Goal: Task Accomplishment & Management: Complete application form

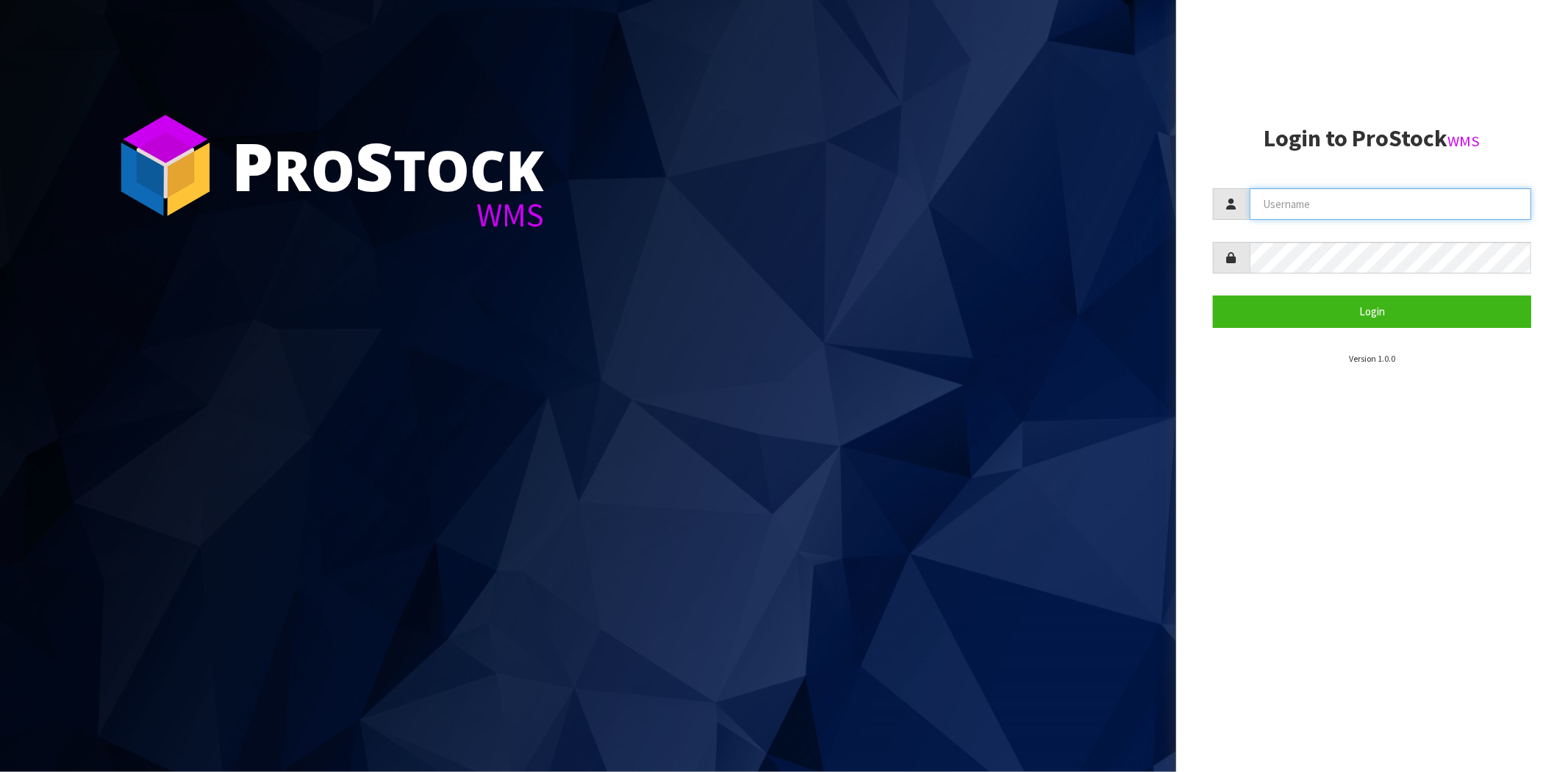
click at [1320, 203] on input "text" at bounding box center [1391, 204] width 282 height 31
type input "[PERSON_NAME][EMAIL_ADDRESS][DOMAIN_NAME]"
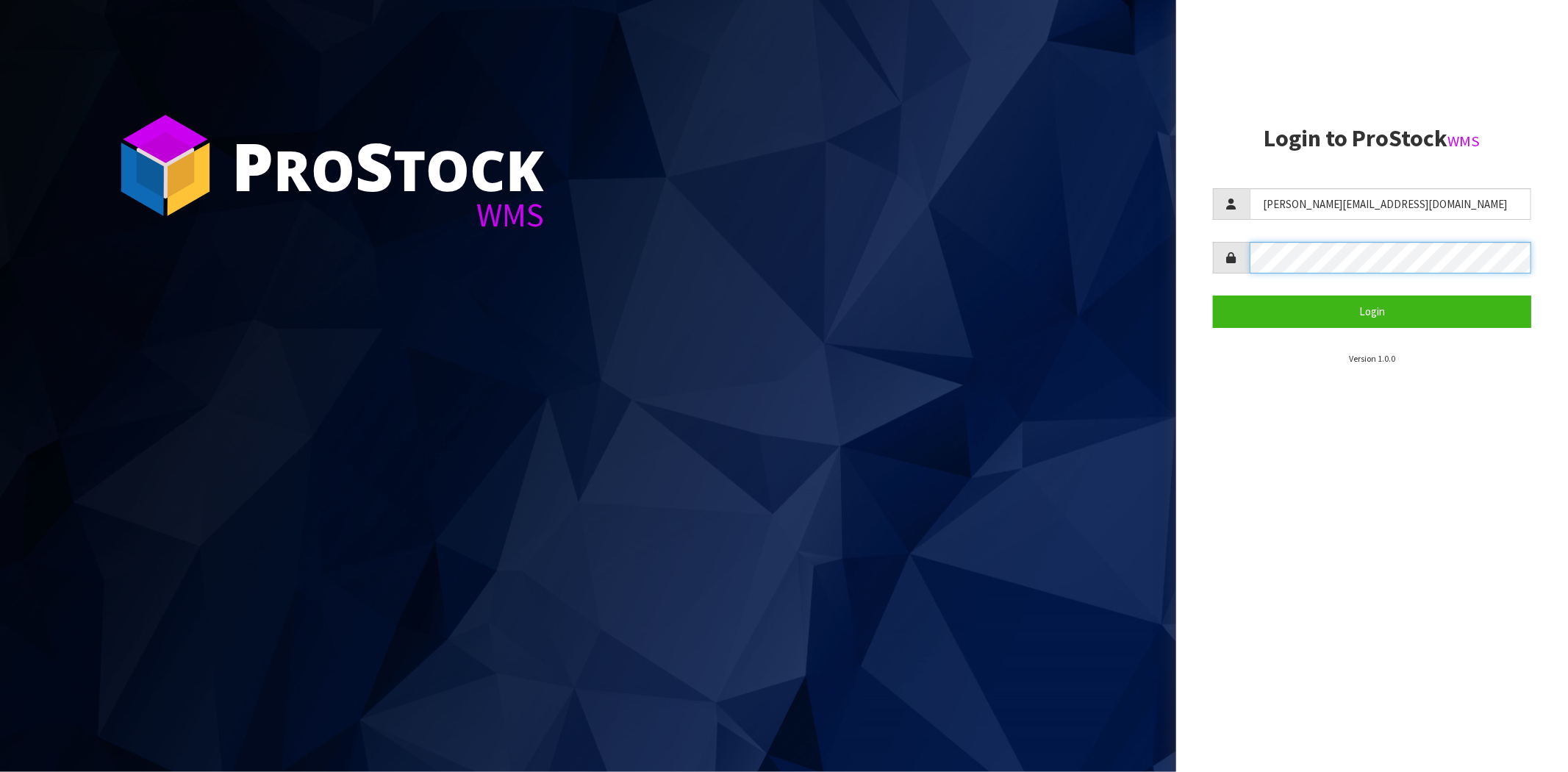
click at [1213, 296] on button "Login" at bounding box center [1373, 311] width 319 height 31
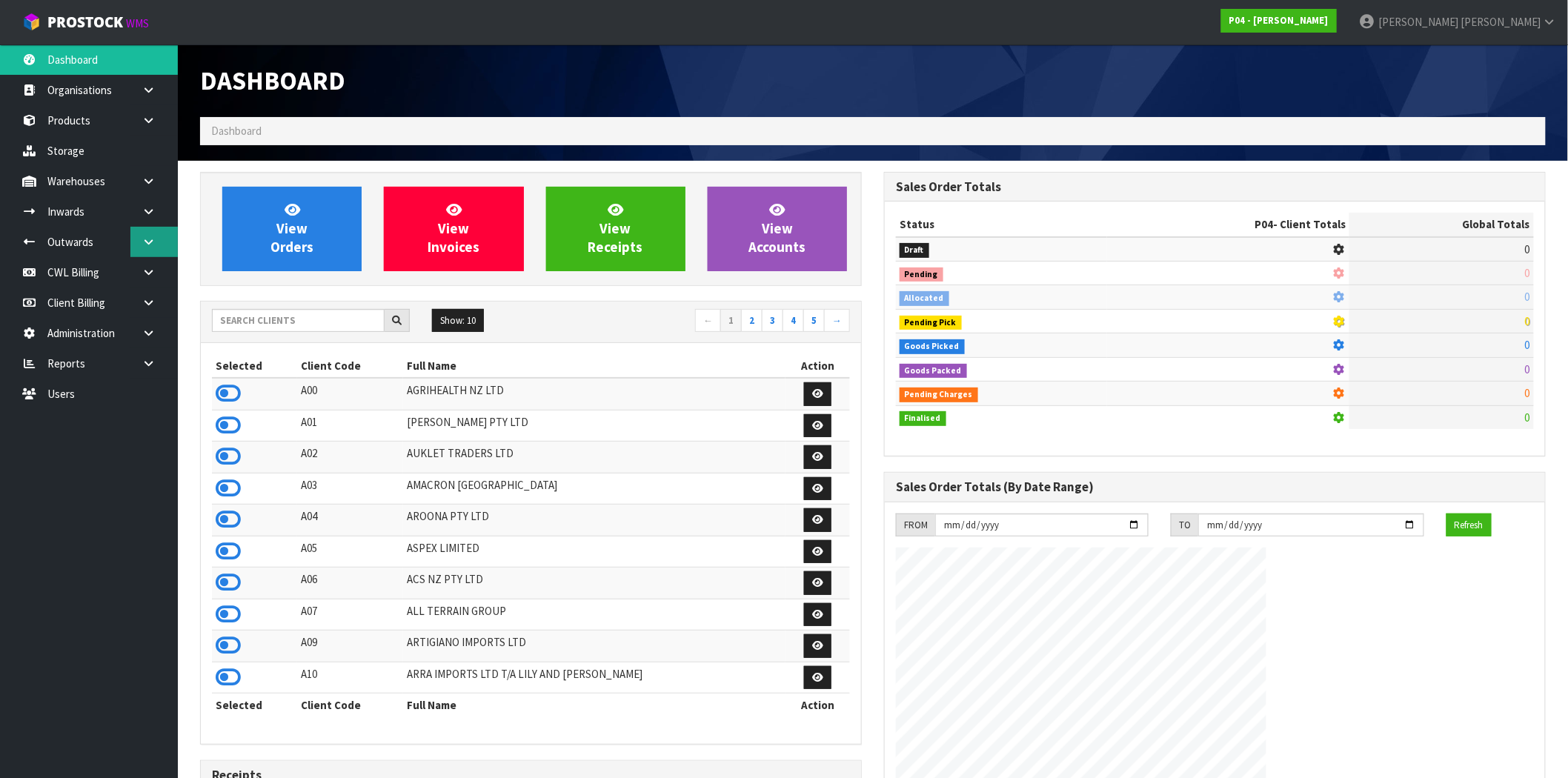
click at [143, 240] on icon at bounding box center [148, 242] width 14 height 11
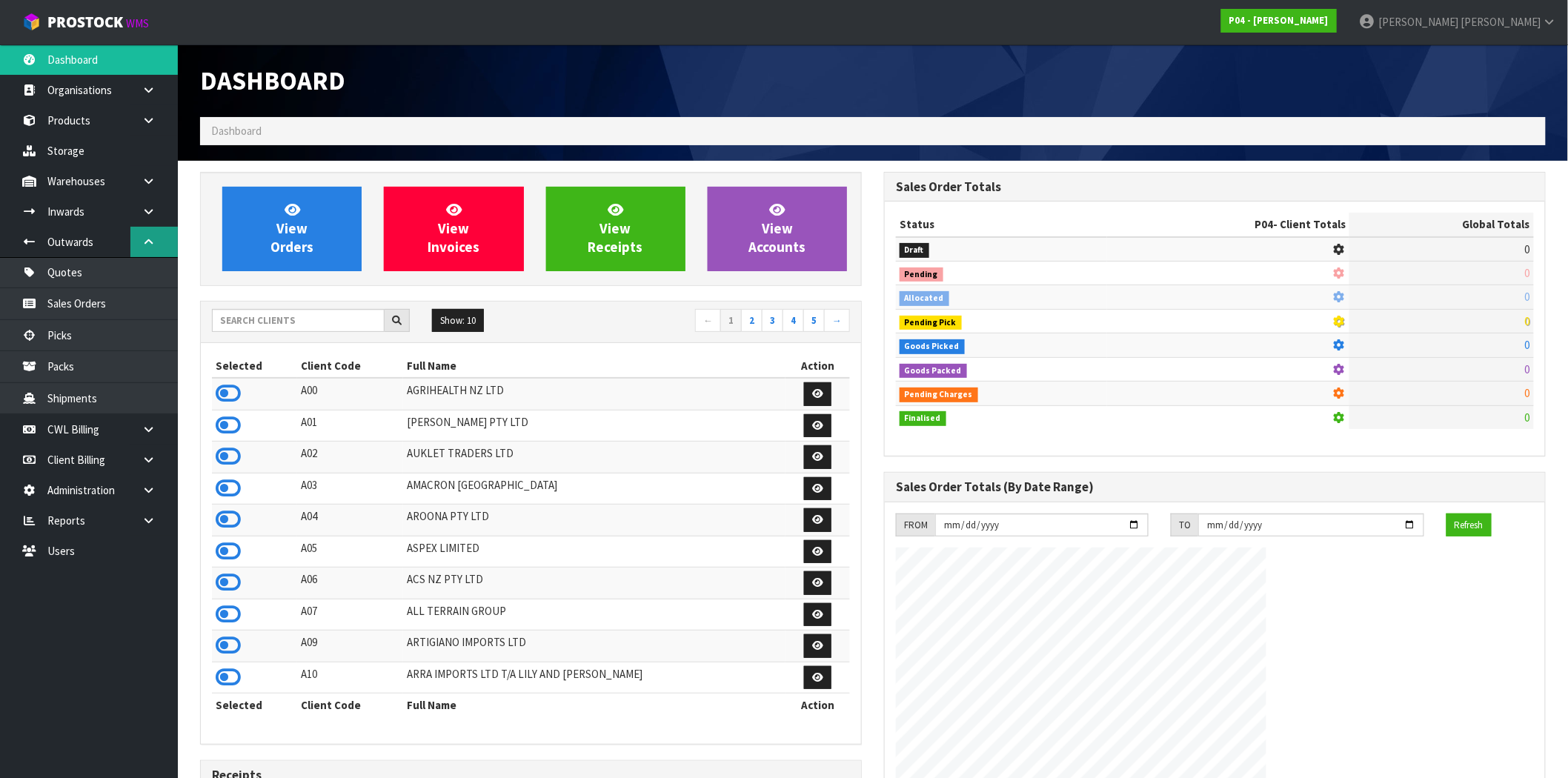
click at [143, 240] on icon at bounding box center [148, 242] width 14 height 11
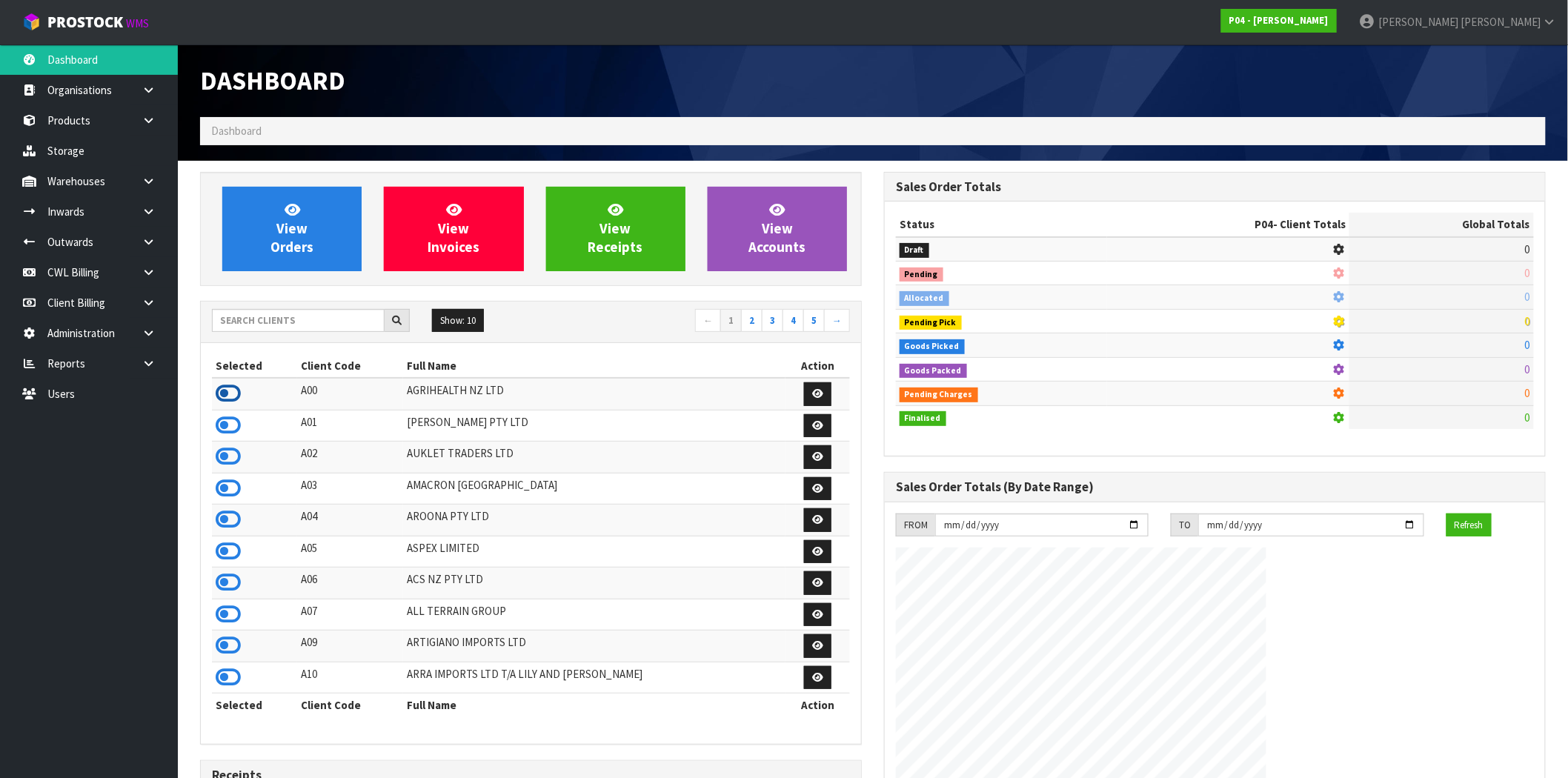
click at [239, 394] on icon at bounding box center [228, 393] width 25 height 22
click at [157, 220] on link at bounding box center [154, 211] width 47 height 31
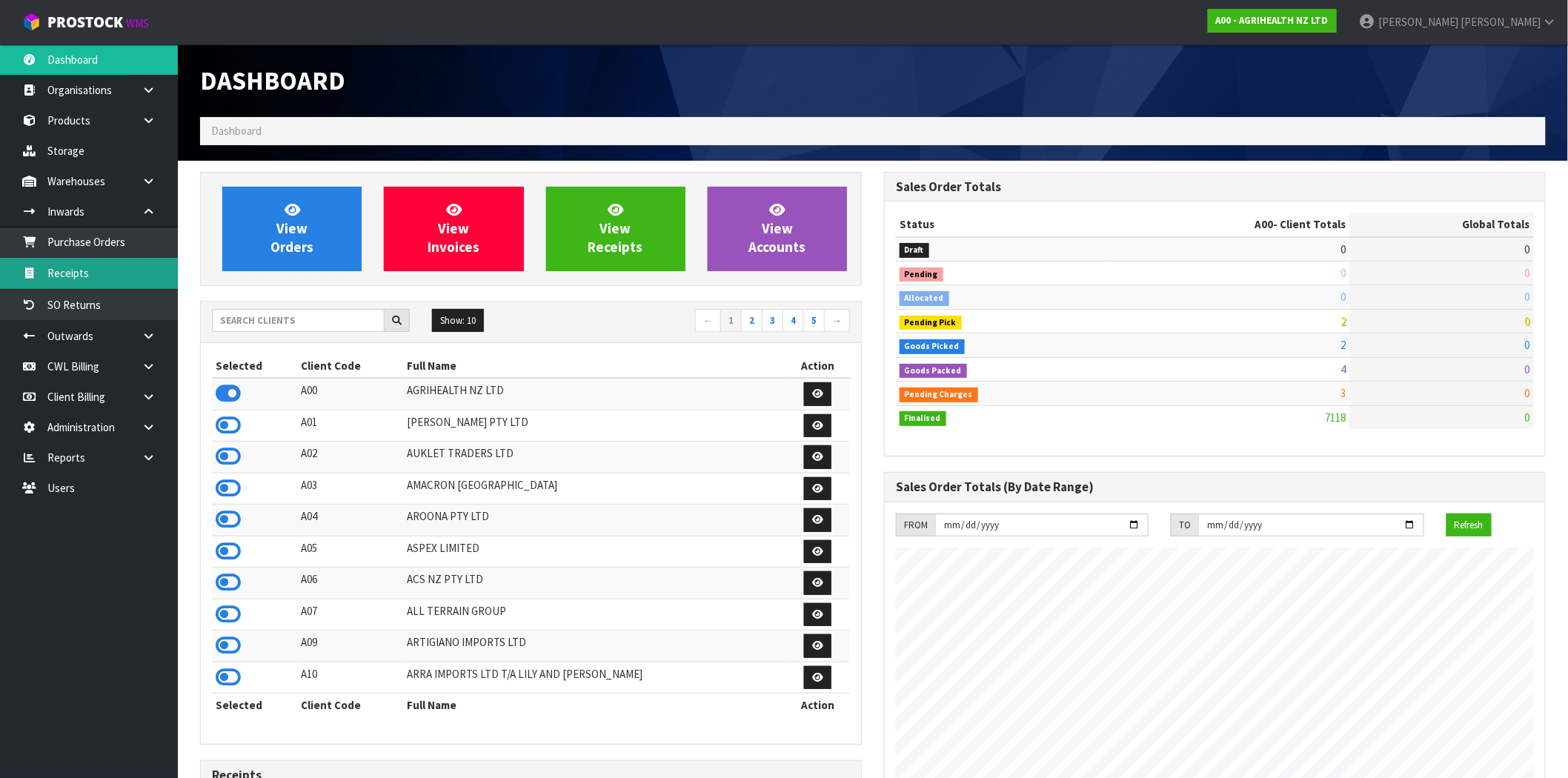
click at [109, 280] on link "Receipts" at bounding box center [89, 272] width 178 height 31
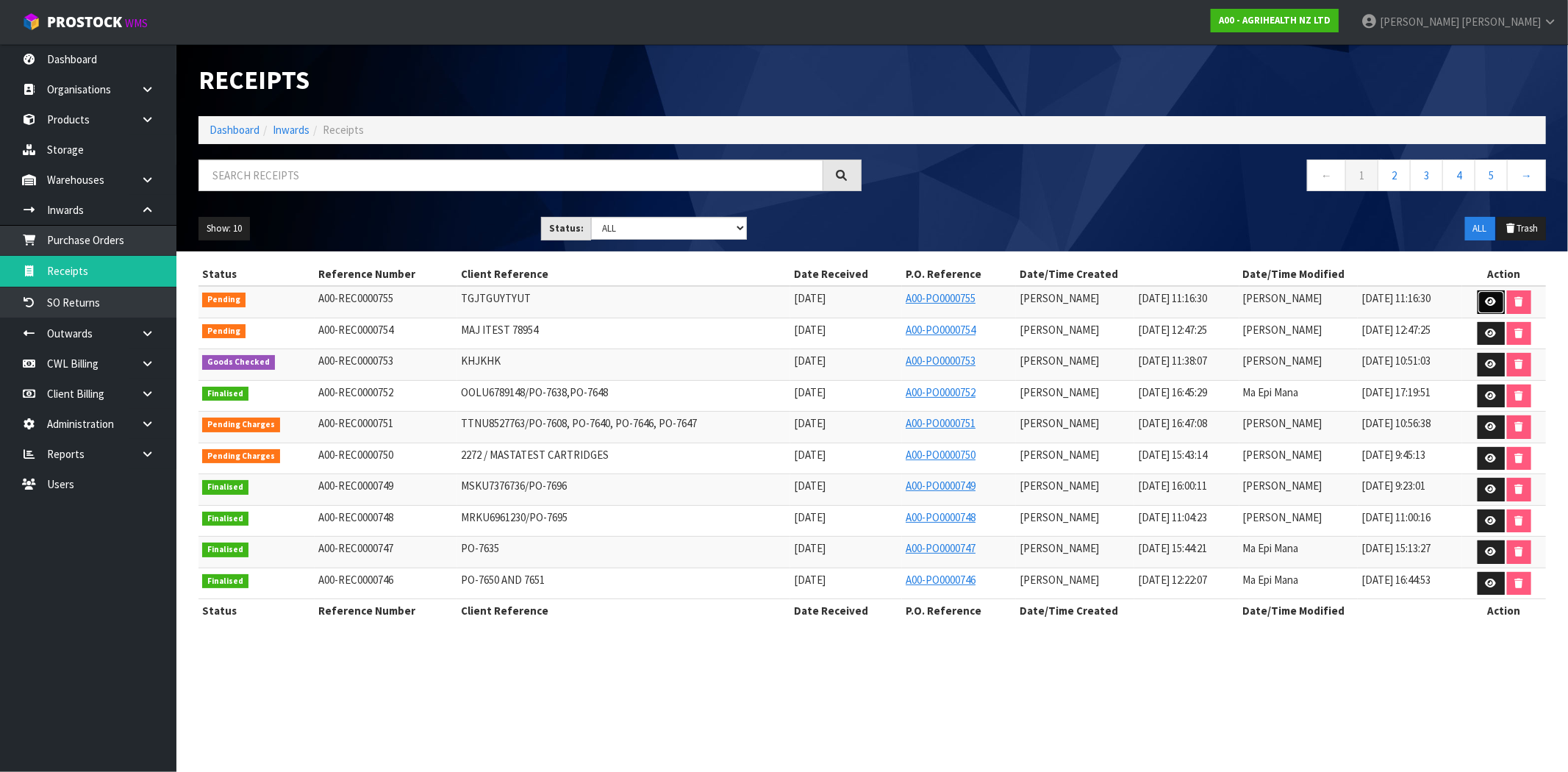
click at [1497, 306] on icon at bounding box center [1491, 302] width 11 height 10
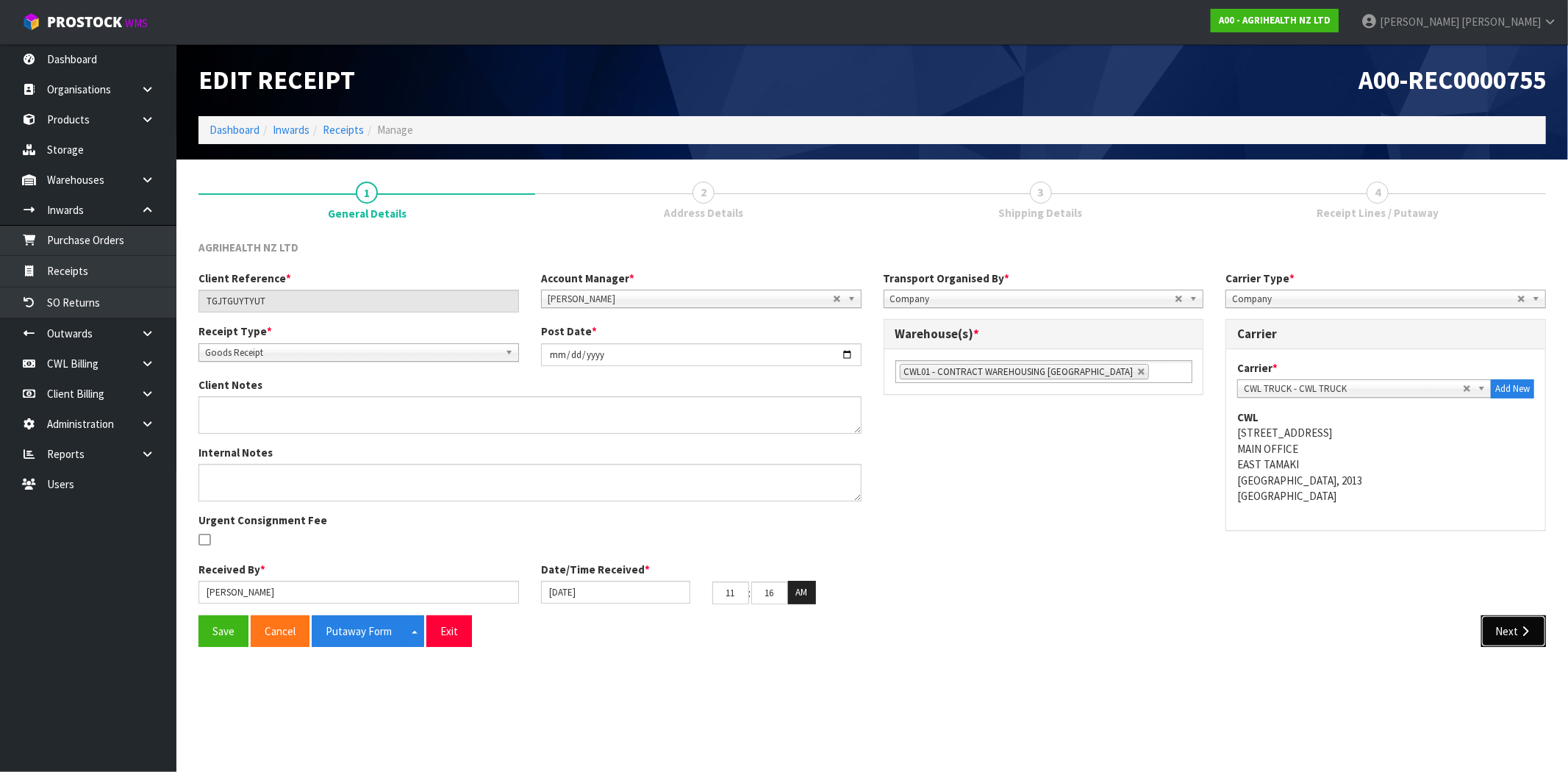
click at [1494, 625] on button "Next" at bounding box center [1514, 631] width 65 height 31
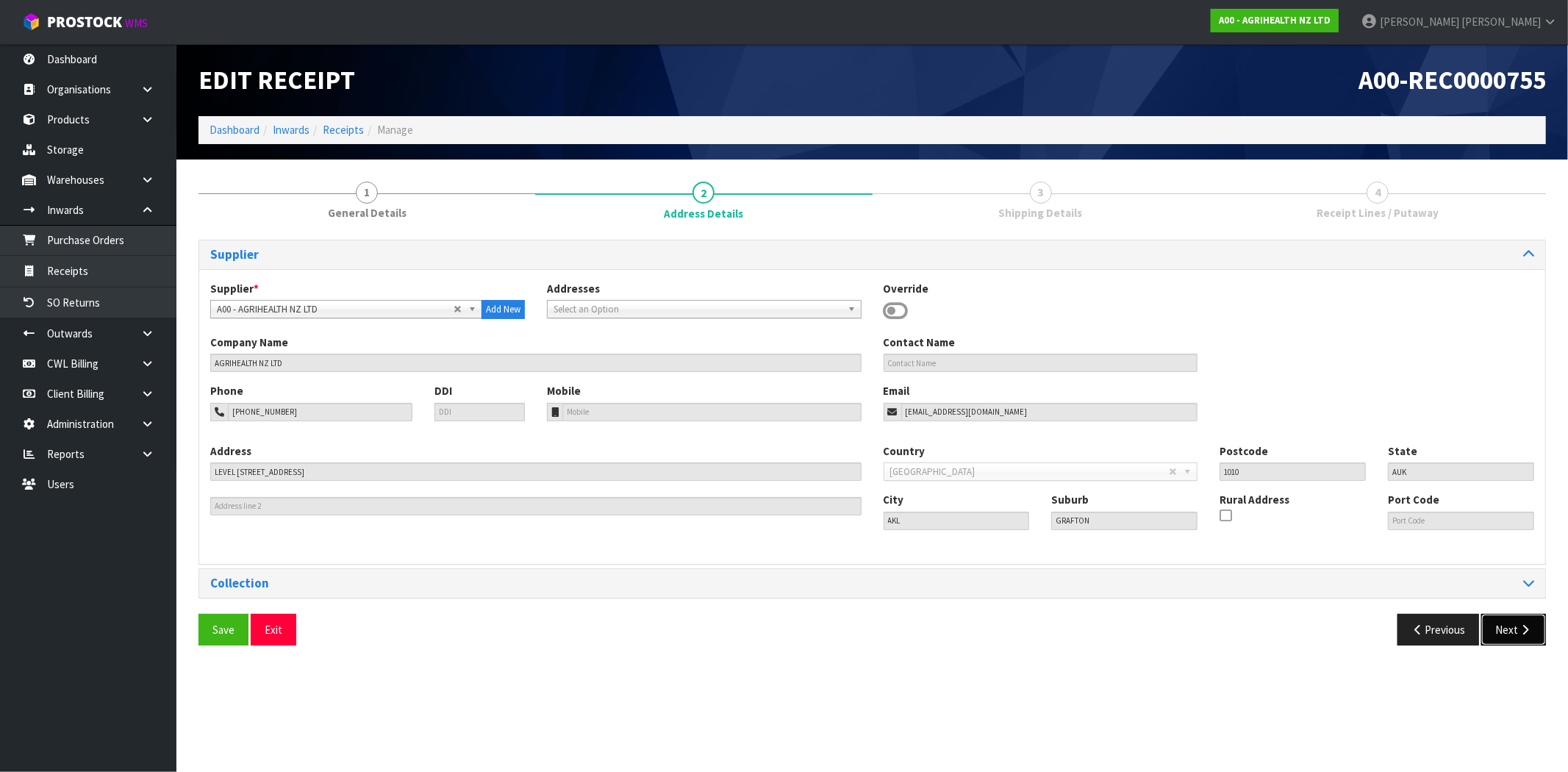
click at [1494, 623] on button "Next" at bounding box center [1514, 629] width 65 height 31
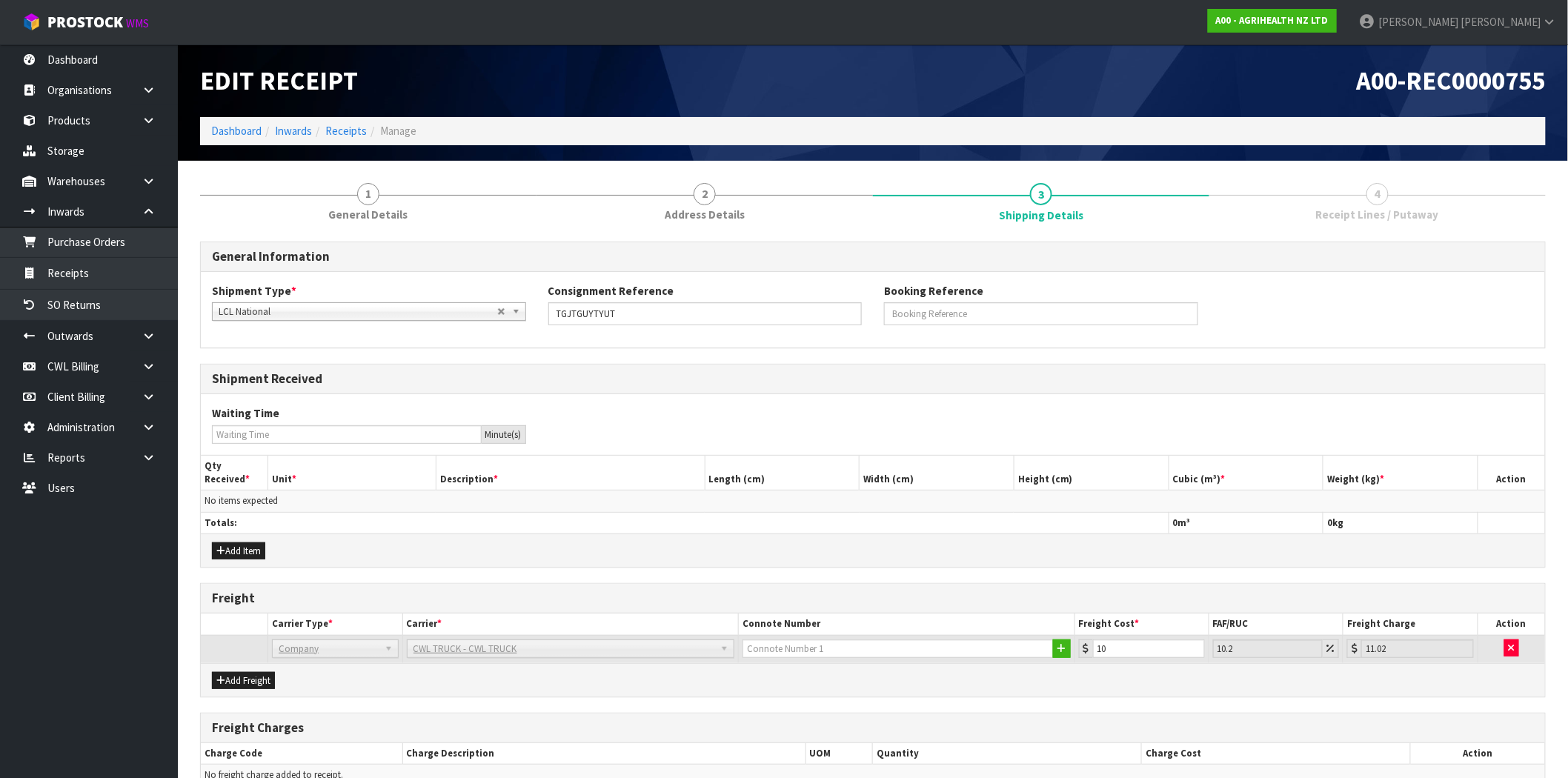
scroll to position [113, 0]
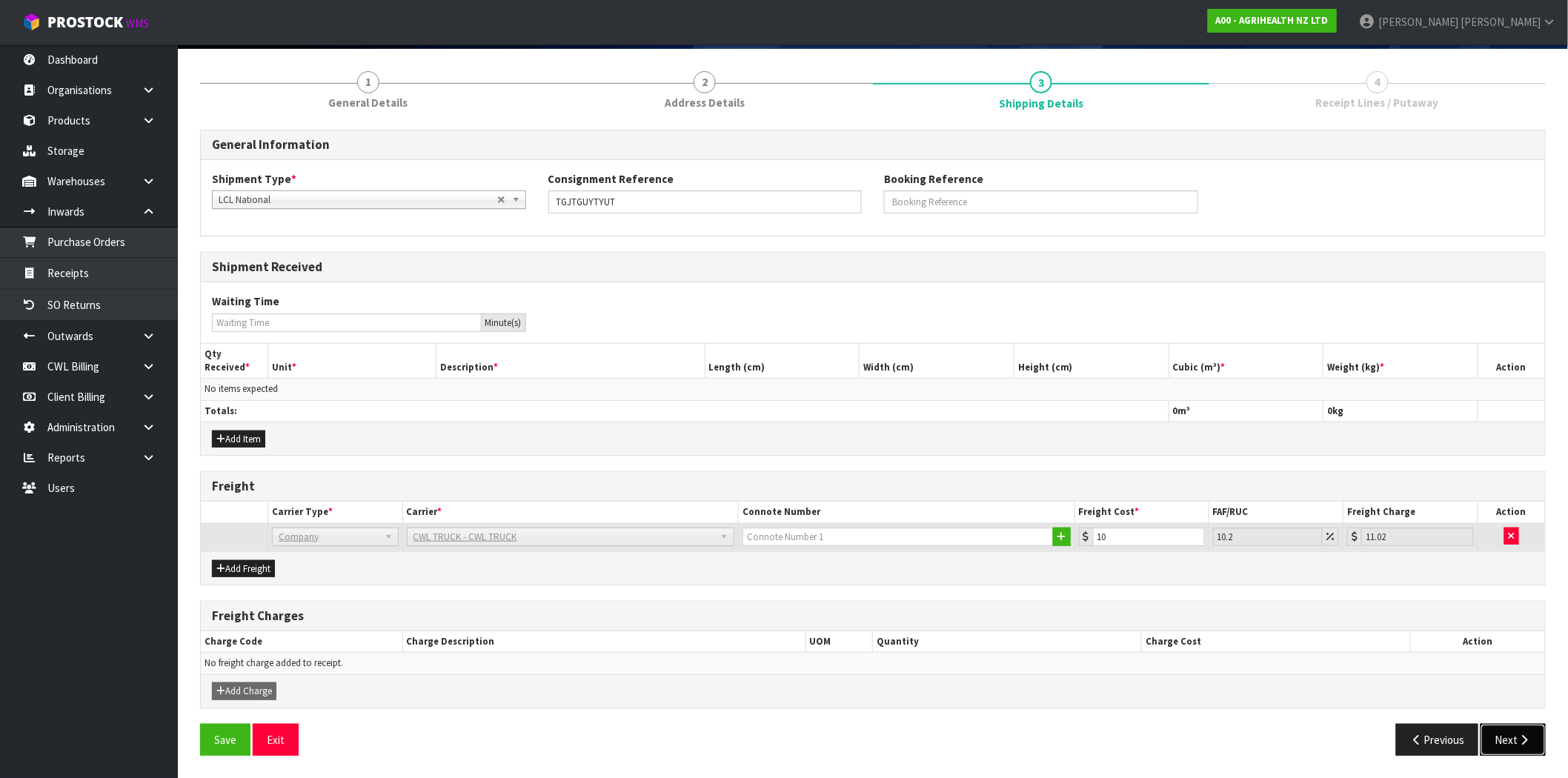
click at [1522, 742] on icon "button" at bounding box center [1524, 739] width 14 height 11
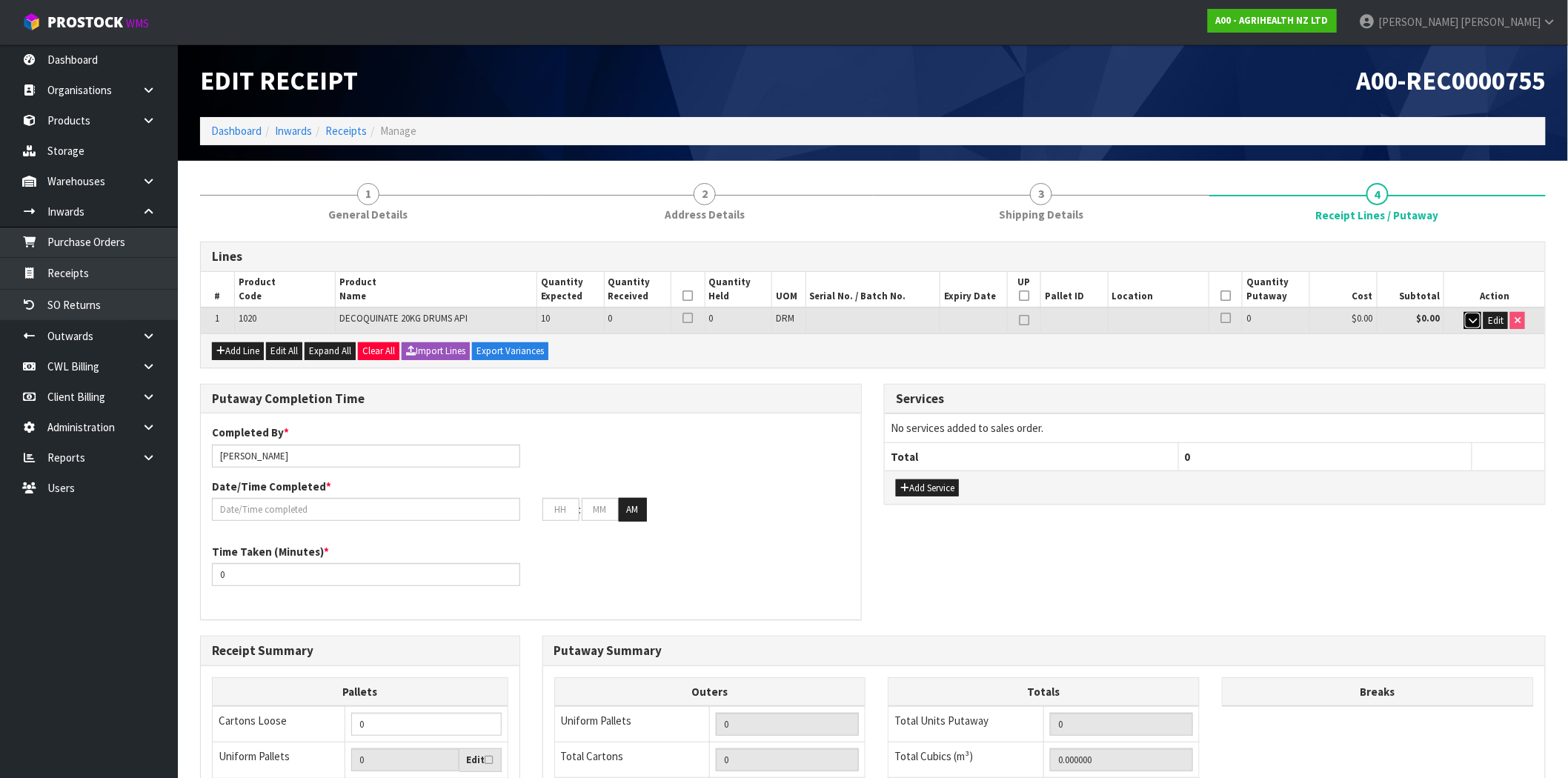
drag, startPoint x: 1475, startPoint y: 319, endPoint x: 1468, endPoint y: 321, distance: 7.3
click at [1474, 319] on icon "button" at bounding box center [1473, 320] width 8 height 10
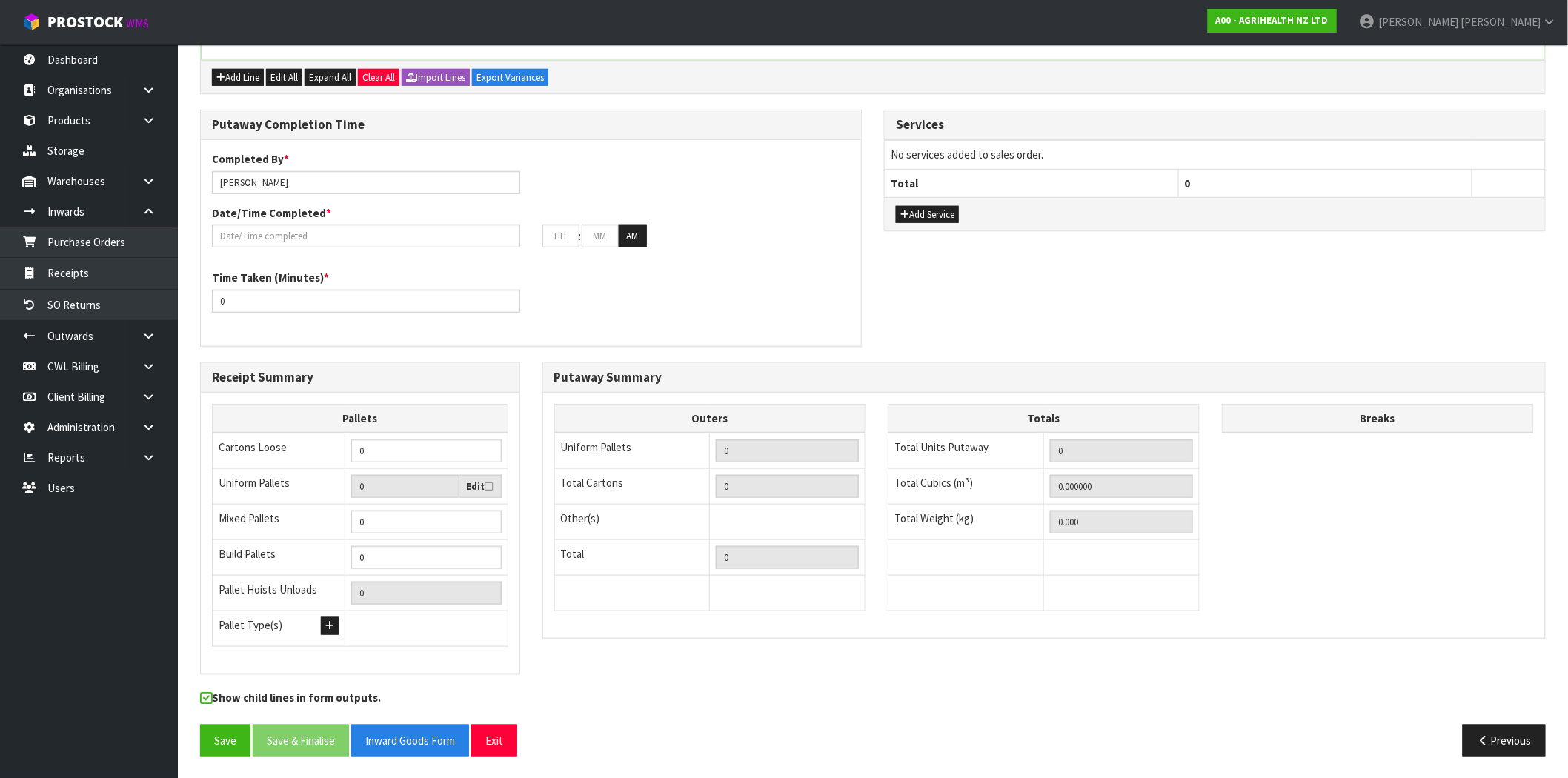
scroll to position [62, 0]
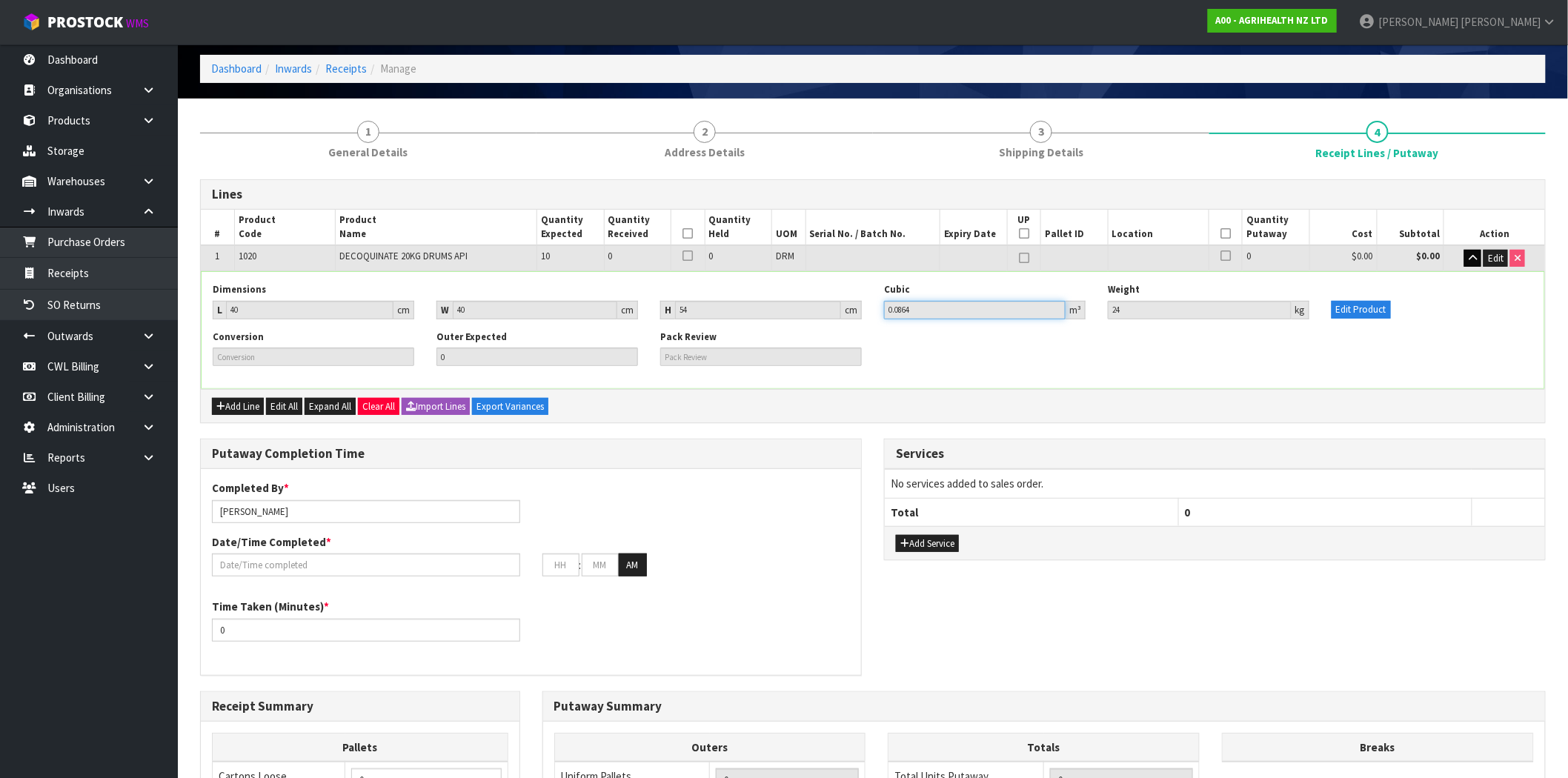
drag, startPoint x: 936, startPoint y: 308, endPoint x: 861, endPoint y: 306, distance: 75.0
click at [847, 306] on div "Dimensions L 40 cm W 40 cm H 54 cm Cubic 0.0864 m³ Weight 24 kg Edit Product" at bounding box center [873, 306] width 1343 height 46
drag, startPoint x: 1166, startPoint y: 305, endPoint x: 1103, endPoint y: 309, distance: 63.1
click at [1103, 309] on div "Weight 24 kg" at bounding box center [1209, 300] width 224 height 36
